Goal: Information Seeking & Learning: Compare options

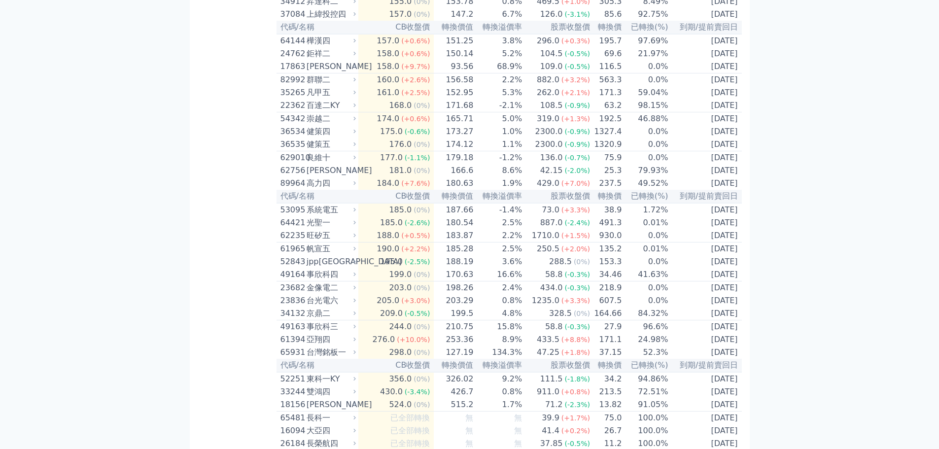
scroll to position [4705, 0]
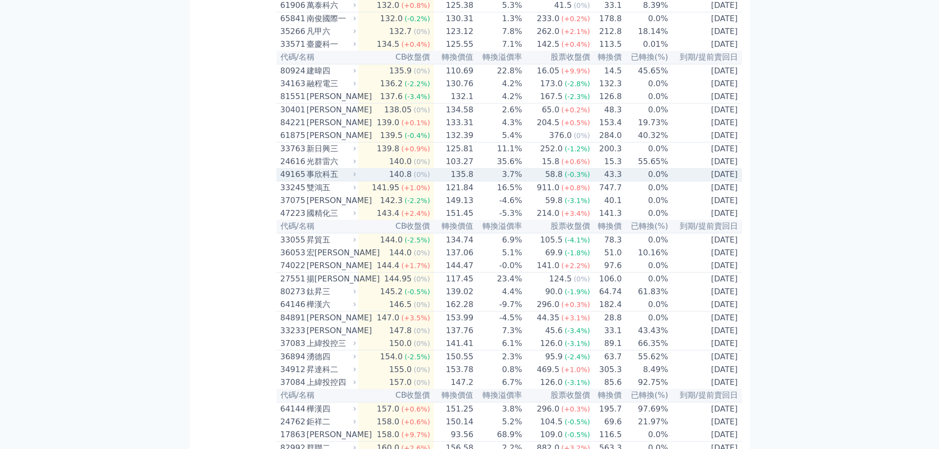
scroll to position [4014, 0]
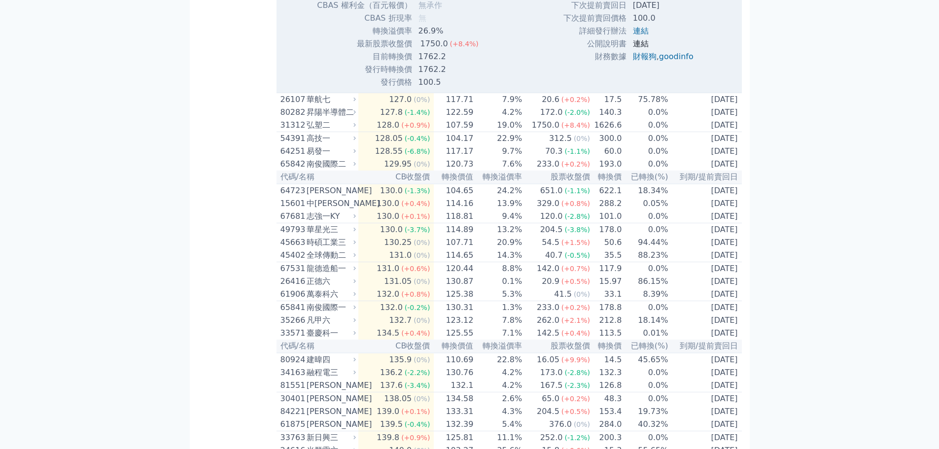
scroll to position [4162, 0]
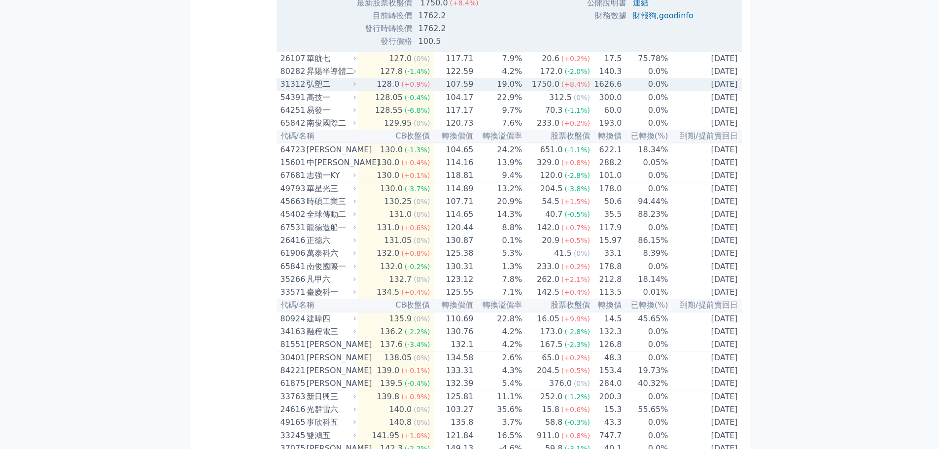
click at [334, 90] on div "弘塑二" at bounding box center [330, 84] width 47 height 12
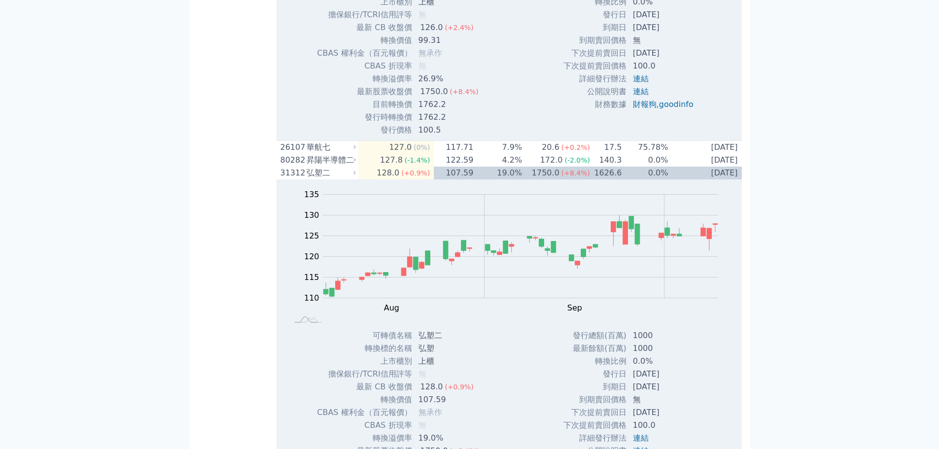
scroll to position [4064, 0]
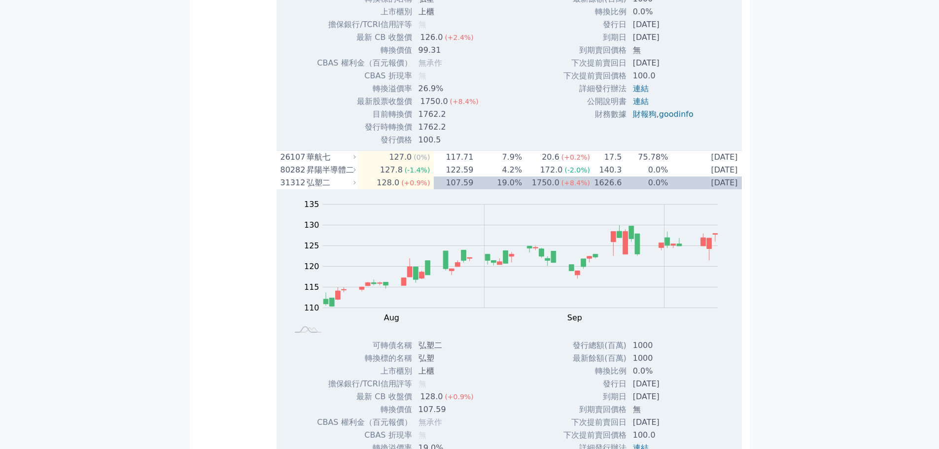
scroll to position [4705, 0]
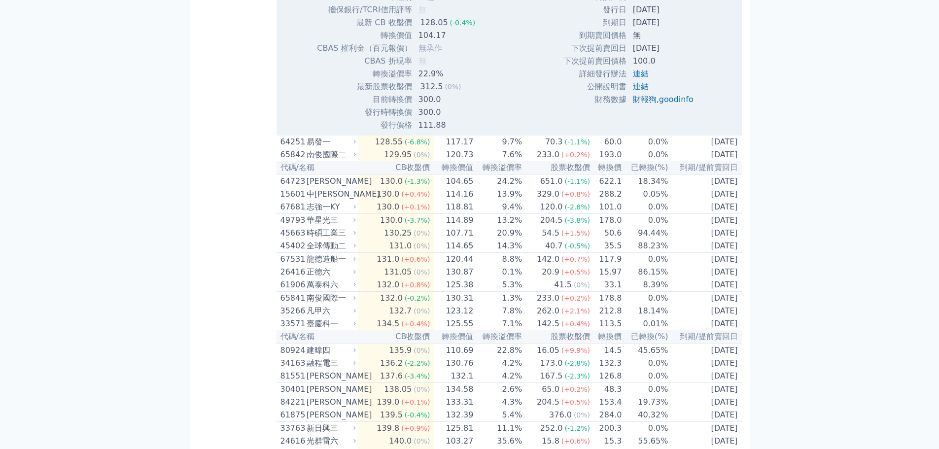
scroll to position [4754, 0]
